Goal: Register for event/course

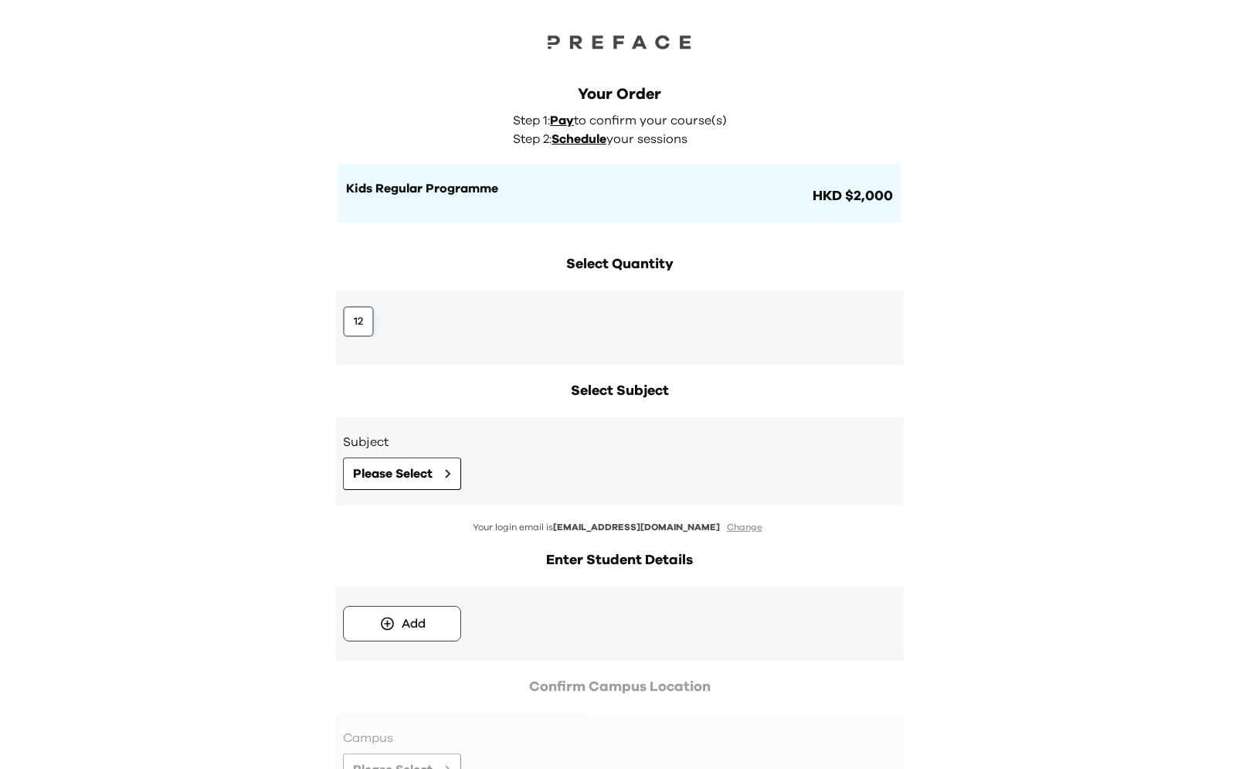
click at [348, 330] on button "12" at bounding box center [358, 321] width 31 height 31
click at [396, 467] on span "Please Select" at bounding box center [393, 473] width 80 height 19
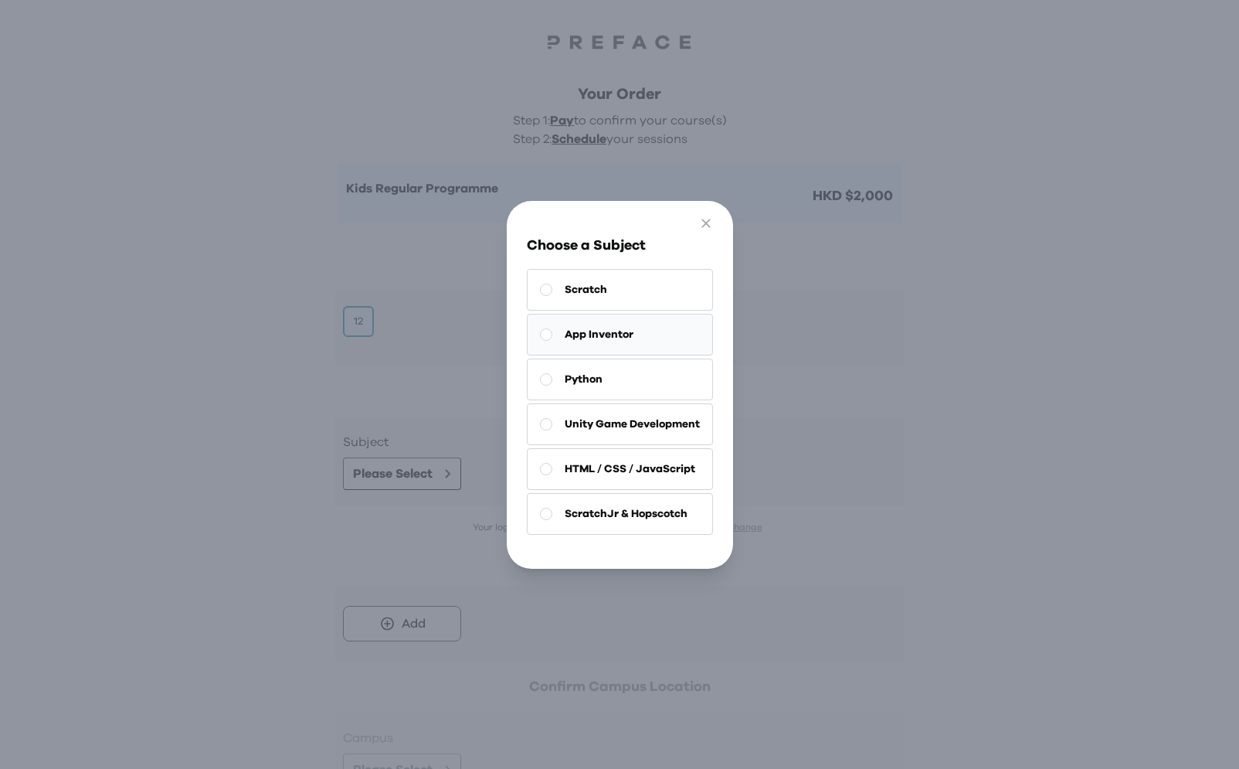
click at [637, 341] on button "App Inventor" at bounding box center [620, 335] width 186 height 42
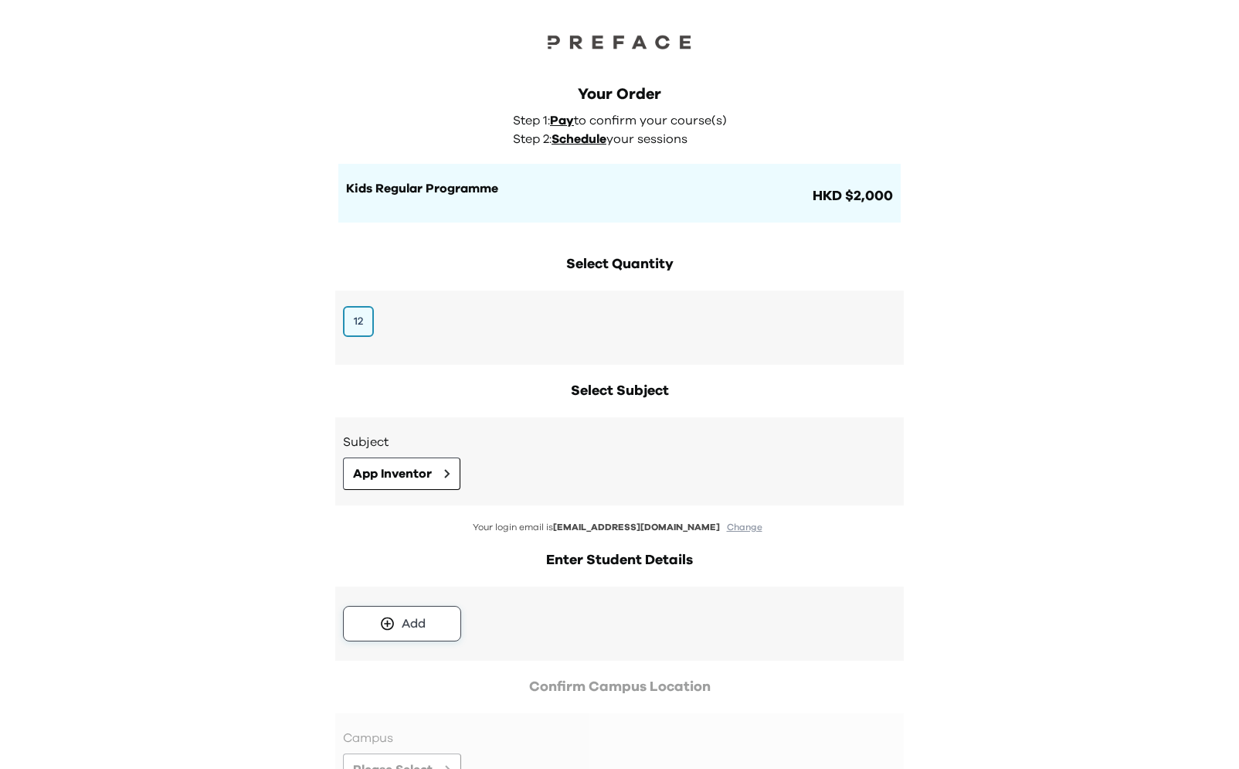
click at [412, 611] on button "Add" at bounding box center [402, 624] width 118 height 36
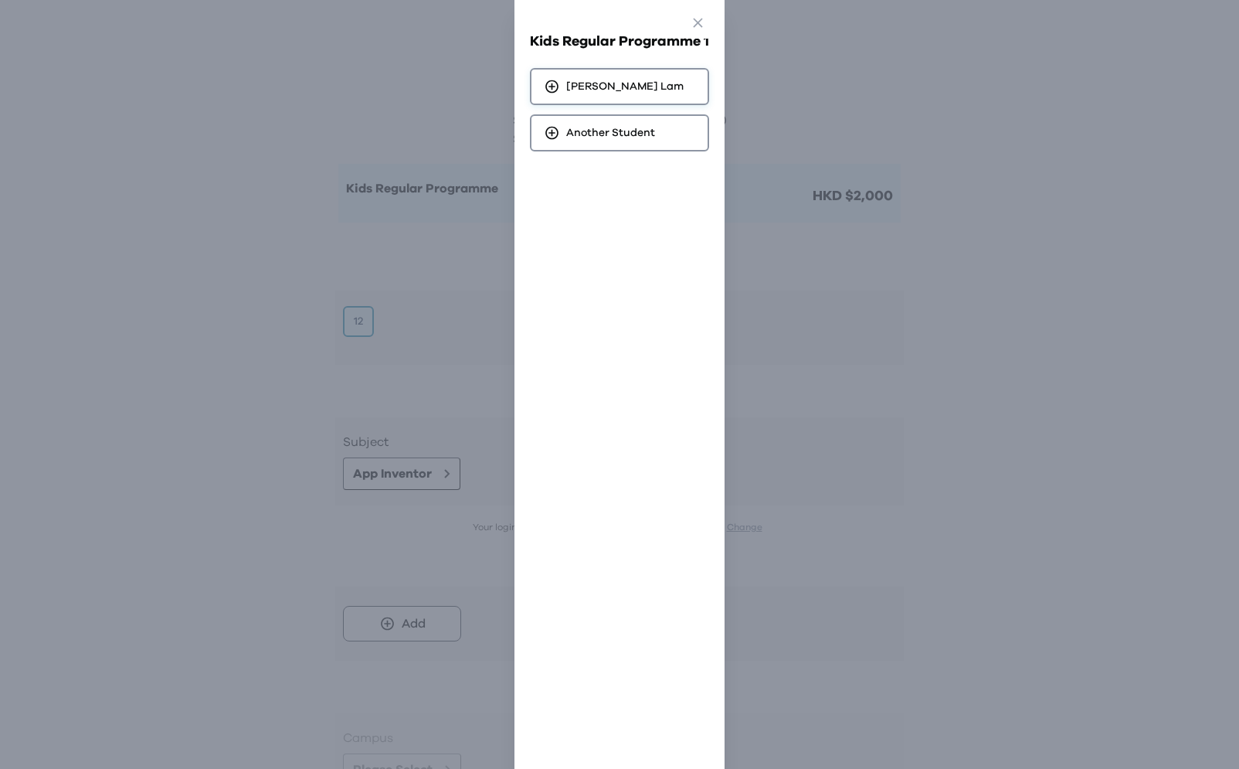
click at [607, 90] on span "[PERSON_NAME]" at bounding box center [624, 86] width 117 height 15
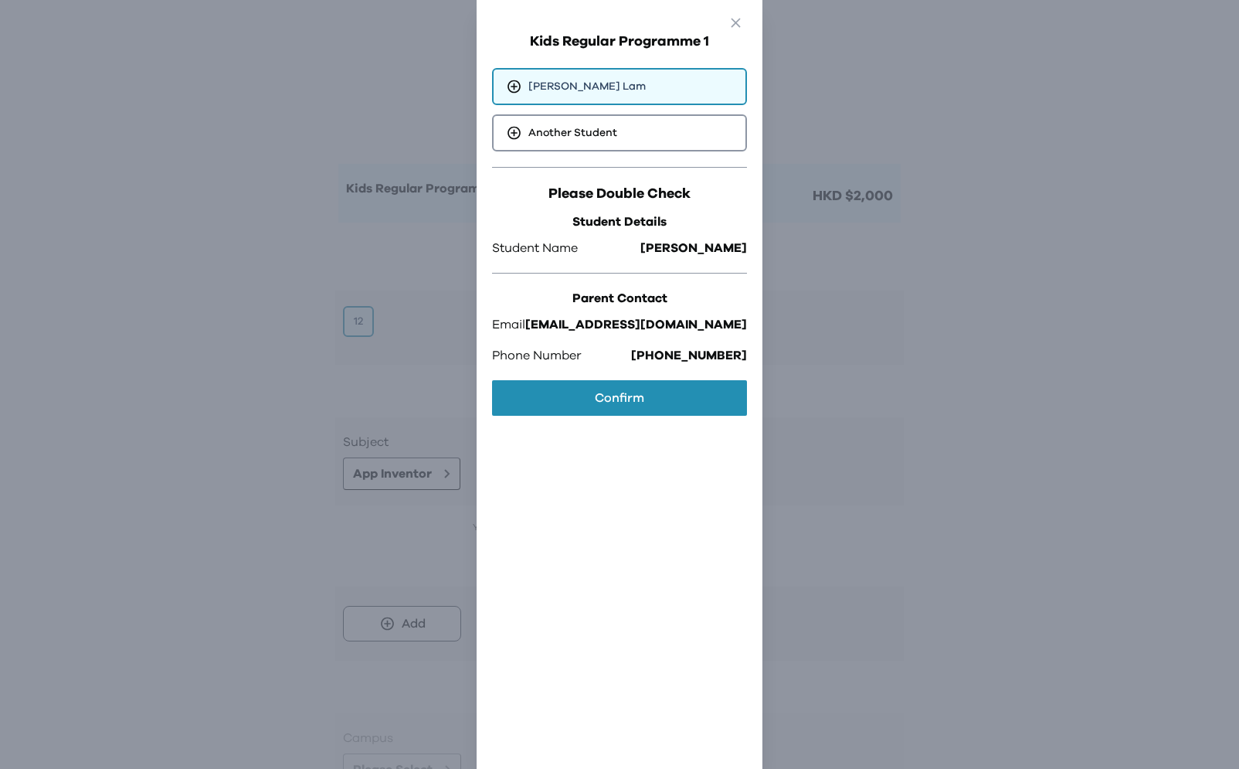
click at [611, 430] on div "Kids Regular Programme 1 [PERSON_NAME] Another Student Please Double Check Stud…" at bounding box center [619, 399] width 270 height 769
click at [611, 395] on button "Confirm" at bounding box center [619, 398] width 255 height 36
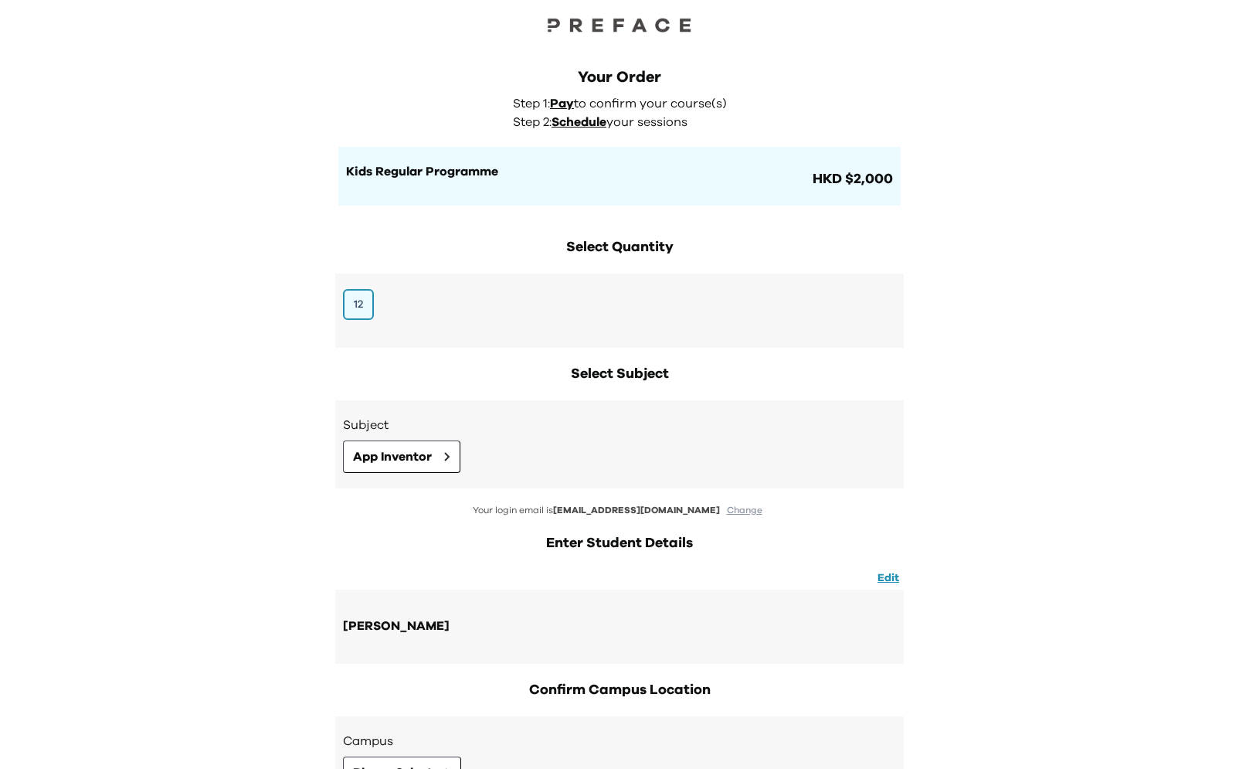
scroll to position [170, 0]
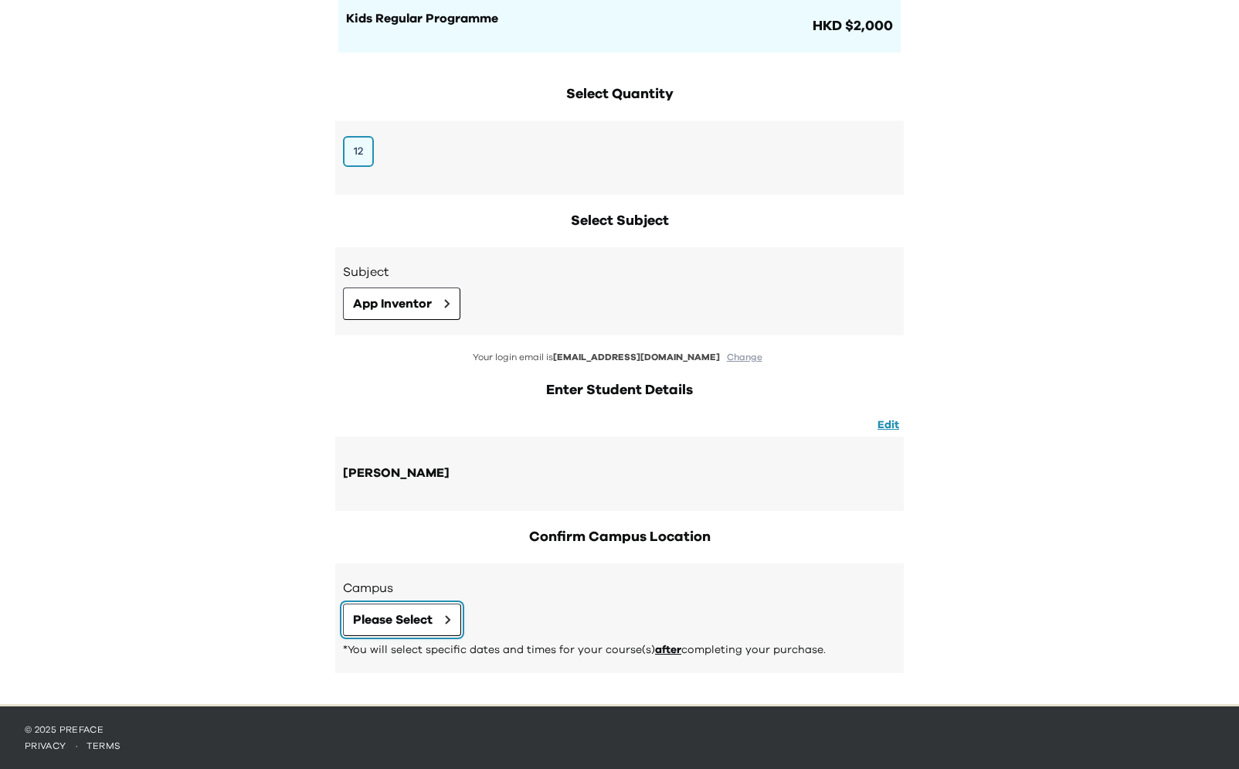
click at [420, 624] on span "Please Select" at bounding box center [393, 619] width 80 height 19
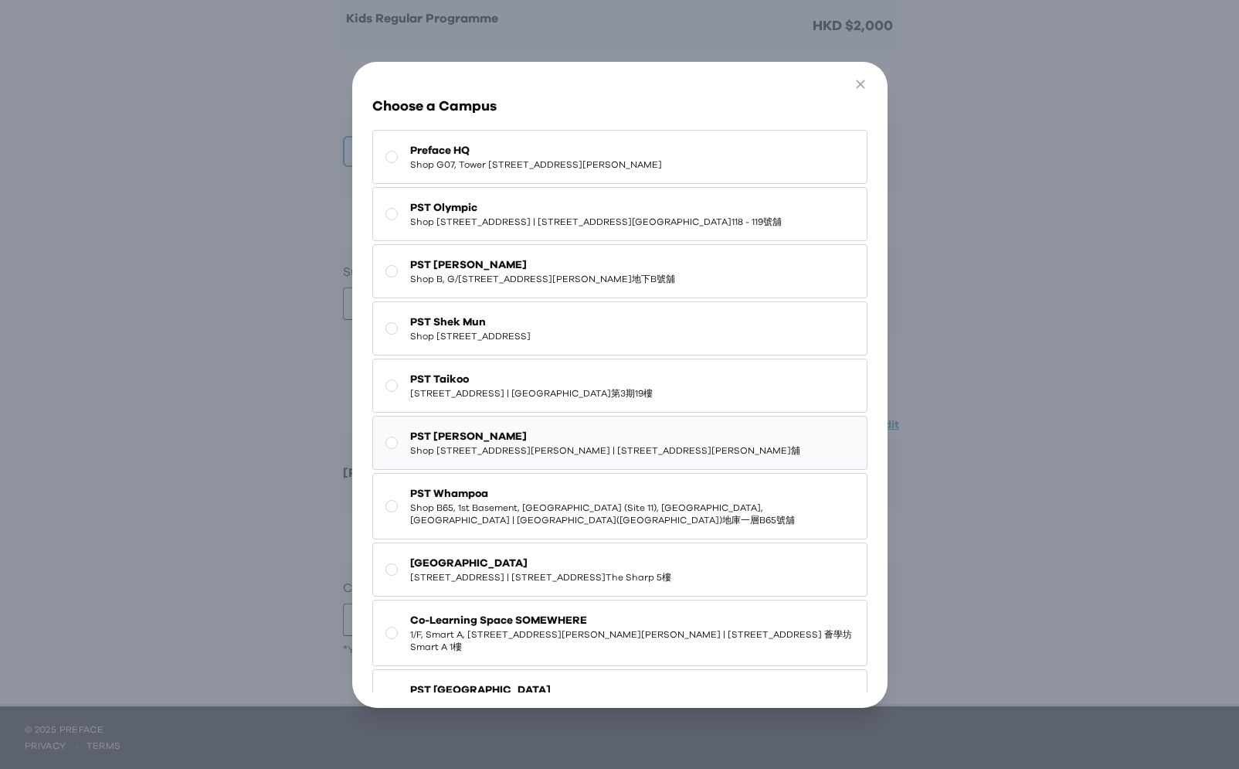
click at [620, 457] on span "Shop [STREET_ADDRESS][PERSON_NAME] | [STREET_ADDRESS][PERSON_NAME]舖" at bounding box center [605, 450] width 390 height 12
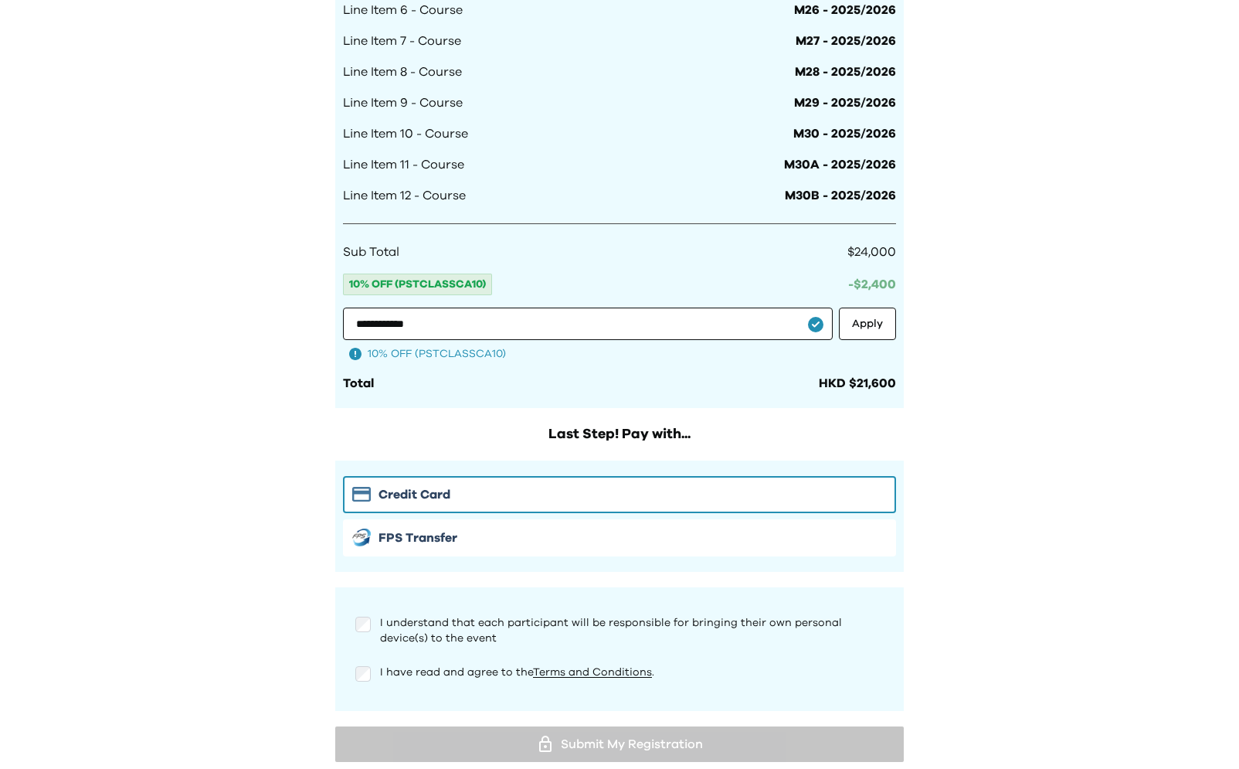
scroll to position [1310, 0]
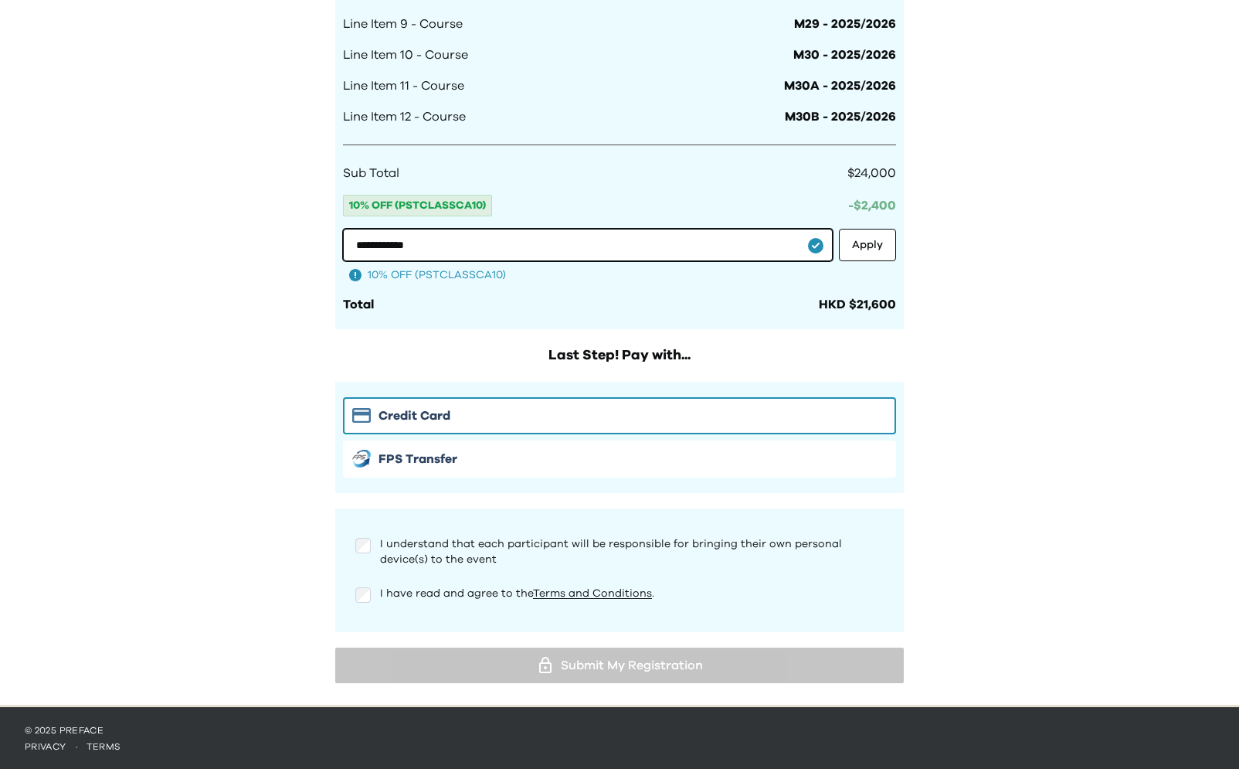
click at [749, 238] on input "**********" at bounding box center [588, 245] width 490 height 32
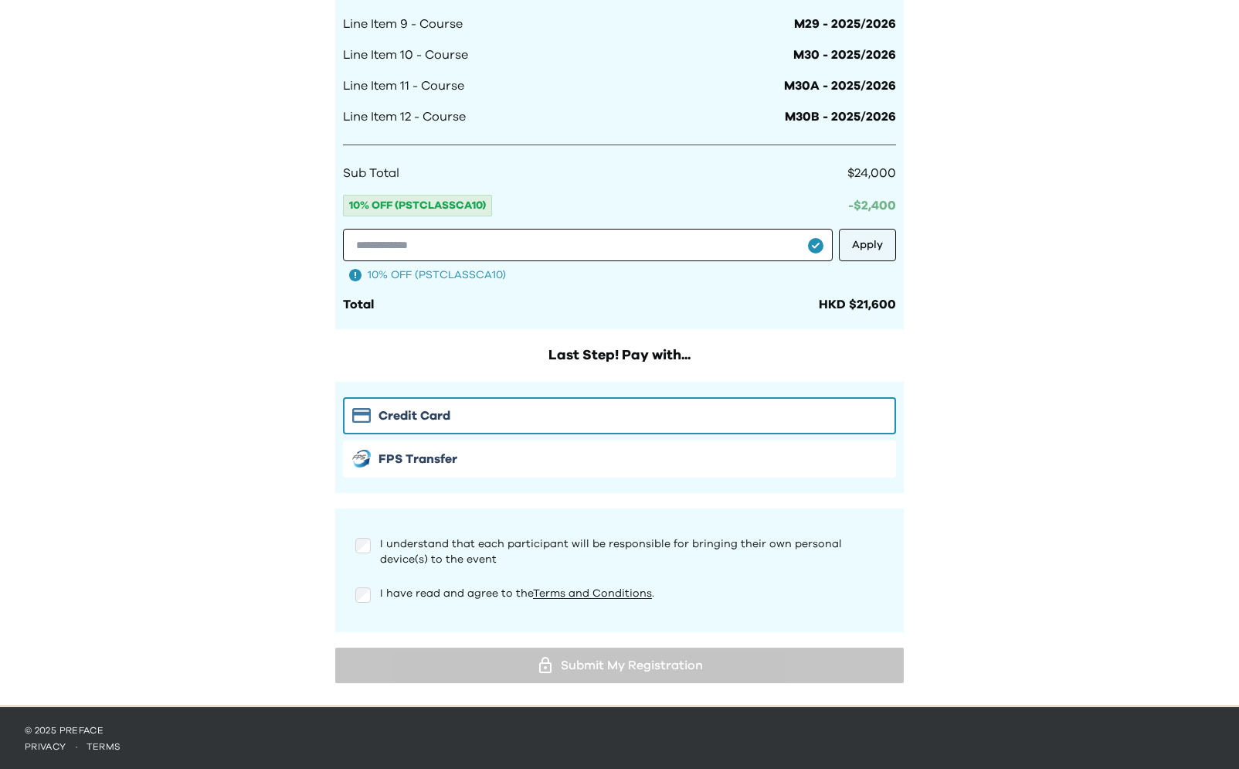
click at [875, 243] on button "Apply" at bounding box center [867, 245] width 57 height 32
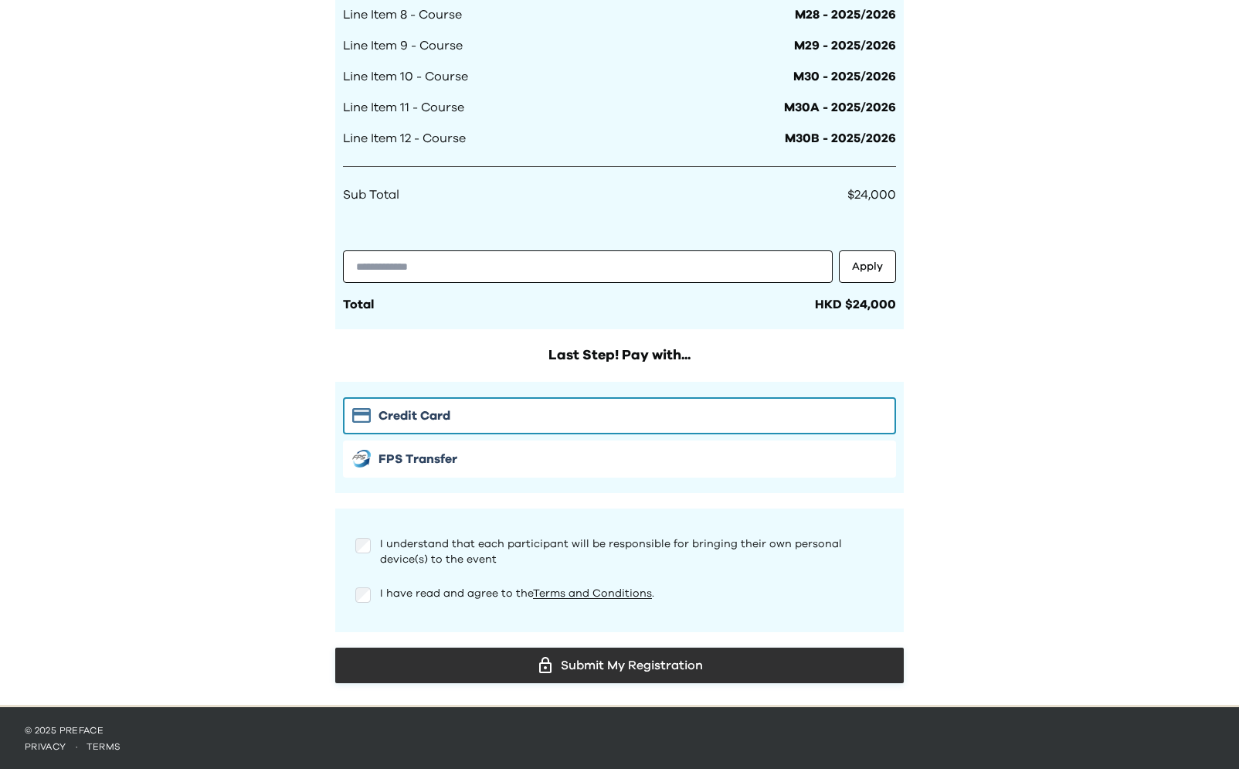
click at [493, 669] on div "Submit My Registration" at bounding box center [620, 665] width 544 height 23
